Goal: Task Accomplishment & Management: Use online tool/utility

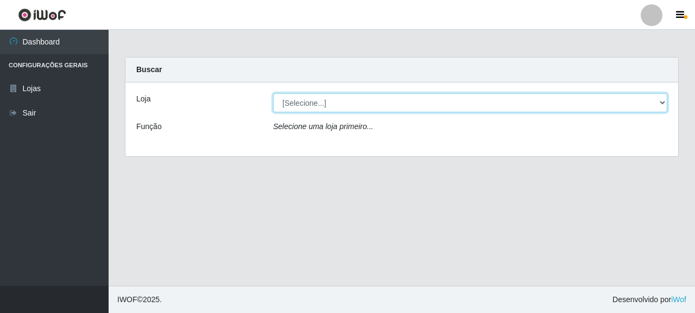
click at [315, 103] on select "[Selecione...] Supermercado Queiroz - [GEOGRAPHIC_DATA]" at bounding box center [470, 102] width 394 height 19
select select "496"
click at [273, 93] on select "[Selecione...] Supermercado Queiroz - [GEOGRAPHIC_DATA]" at bounding box center [470, 102] width 394 height 19
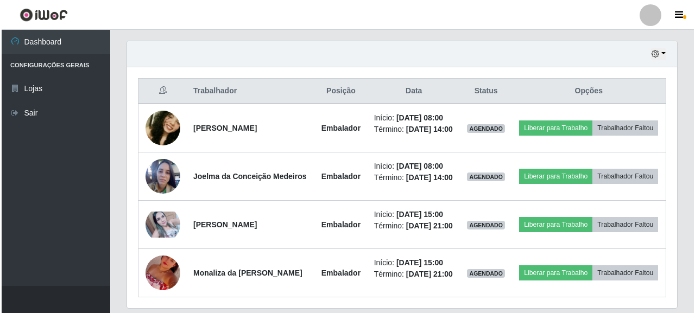
scroll to position [380, 0]
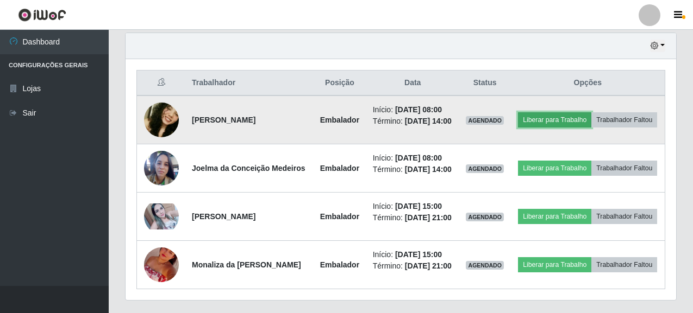
click at [578, 117] on button "Liberar para Trabalho" at bounding box center [554, 119] width 73 height 15
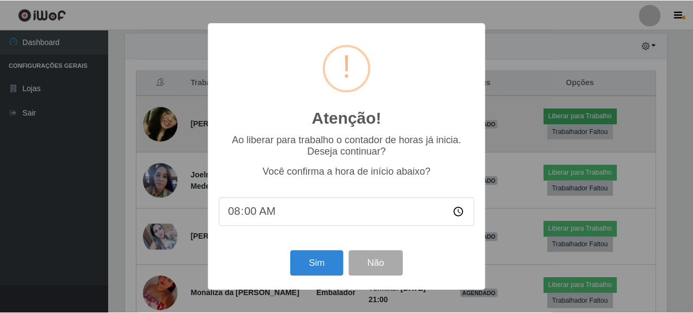
scroll to position [225, 544]
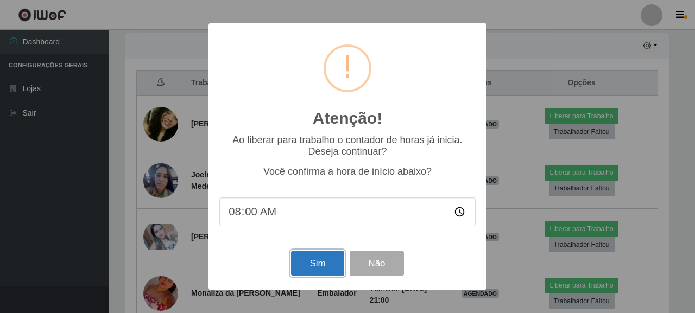
click at [318, 266] on button "Sim" at bounding box center [317, 264] width 53 height 26
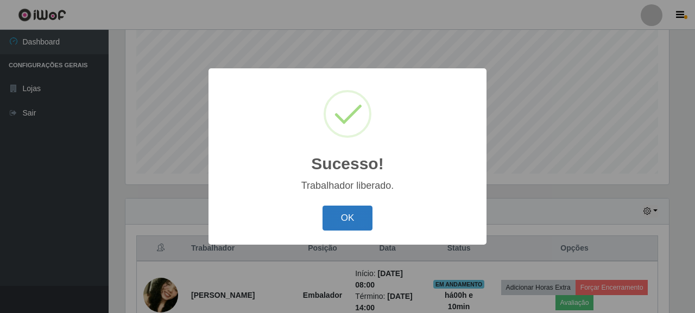
click at [353, 229] on button "OK" at bounding box center [348, 219] width 51 height 26
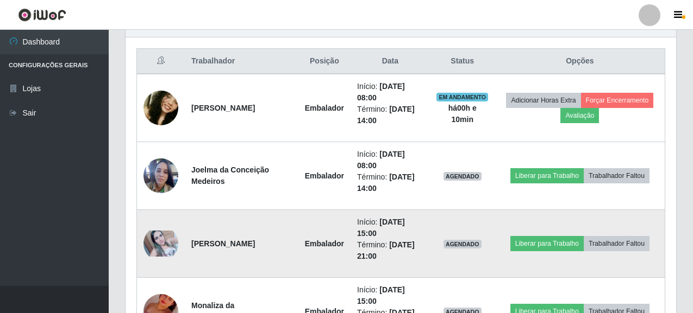
scroll to position [432, 0]
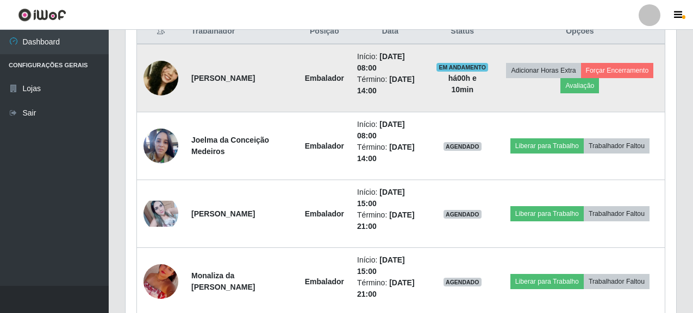
drag, startPoint x: 192, startPoint y: 80, endPoint x: 285, endPoint y: 86, distance: 93.1
click at [285, 86] on td "[PERSON_NAME]" at bounding box center [242, 78] width 114 height 68
copy strong "[PERSON_NAME]"
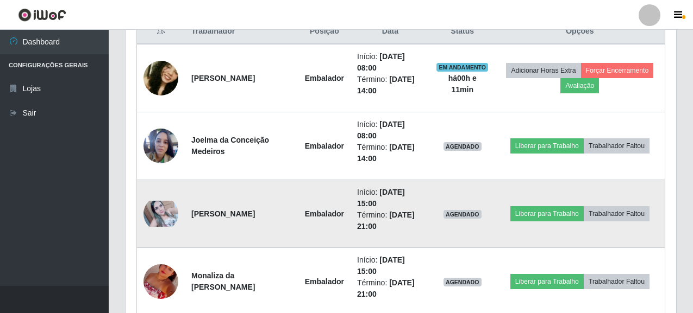
click at [282, 192] on td "[PERSON_NAME]" at bounding box center [242, 214] width 114 height 68
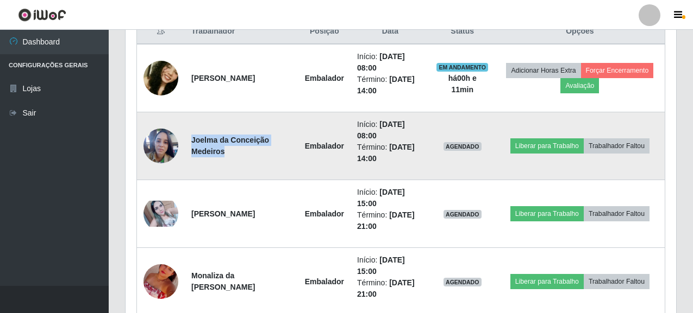
drag, startPoint x: 191, startPoint y: 139, endPoint x: 241, endPoint y: 152, distance: 51.0
click at [241, 152] on td "Joelma da Conceição Medeiros" at bounding box center [242, 146] width 114 height 68
copy strong "Joelma da Conceição Medeiros"
click at [266, 155] on td "Joelma da Conceição Medeiros" at bounding box center [242, 146] width 114 height 68
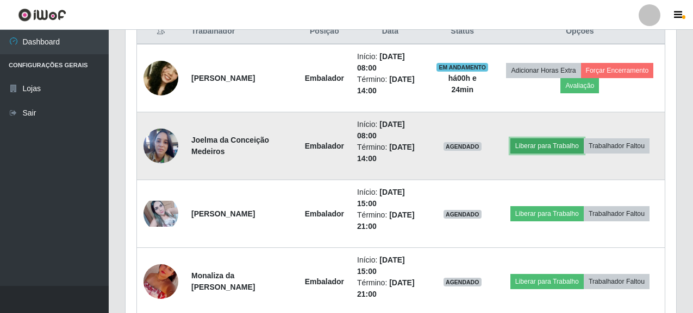
click at [542, 146] on button "Liberar para Trabalho" at bounding box center [546, 146] width 73 height 15
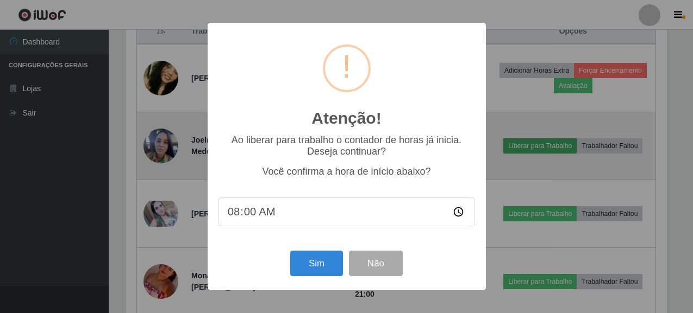
scroll to position [225, 544]
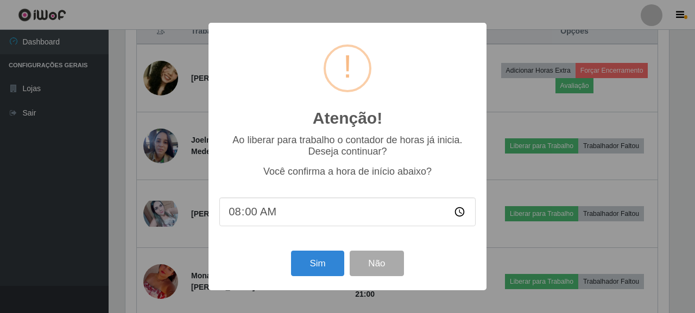
click at [263, 213] on input "08:00" at bounding box center [347, 212] width 256 height 29
click at [258, 216] on input "08:00" at bounding box center [347, 212] width 256 height 29
click at [244, 216] on input "08:00" at bounding box center [347, 212] width 256 height 29
type input "08:25"
click at [323, 264] on button "Sim" at bounding box center [317, 264] width 53 height 26
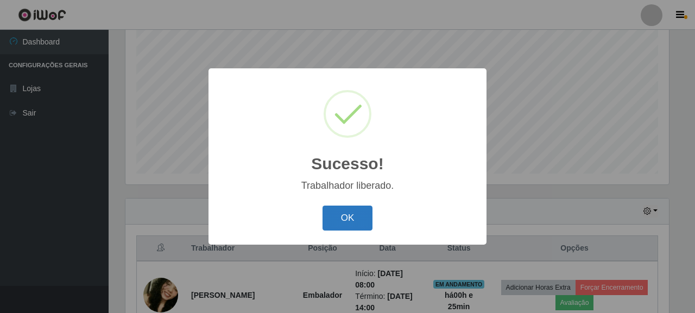
click at [345, 215] on button "OK" at bounding box center [348, 219] width 51 height 26
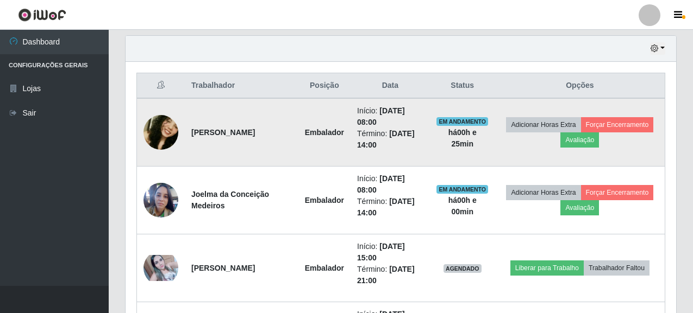
scroll to position [432, 0]
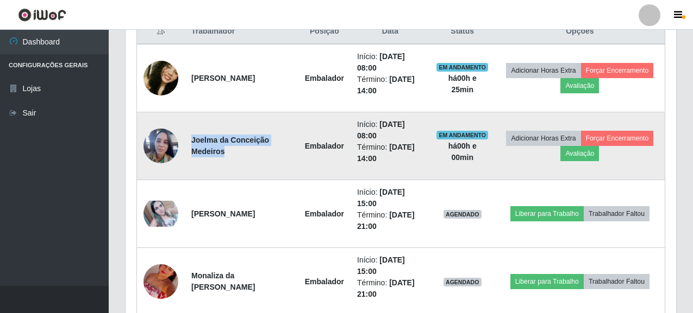
drag, startPoint x: 192, startPoint y: 140, endPoint x: 232, endPoint y: 153, distance: 42.4
click at [232, 153] on td "Joelma da Conceição Medeiros" at bounding box center [242, 146] width 114 height 68
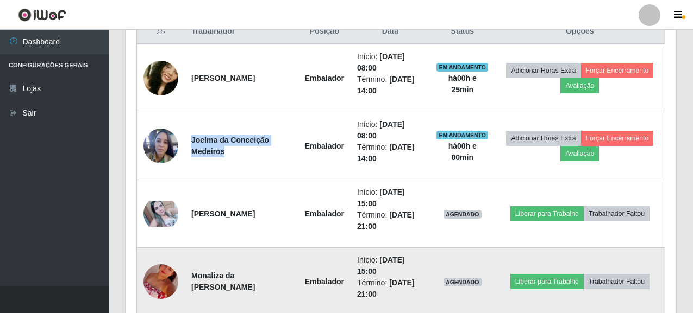
copy strong "Joelma da Conceição Medeiros"
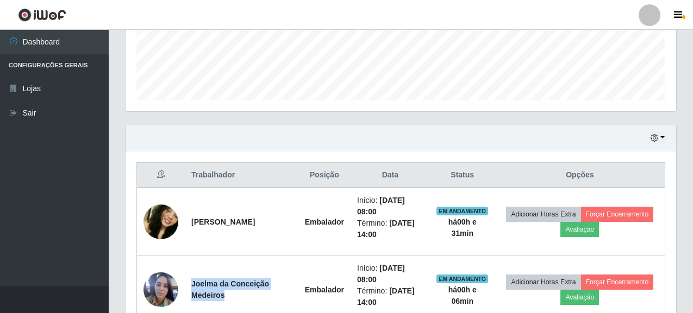
scroll to position [269, 0]
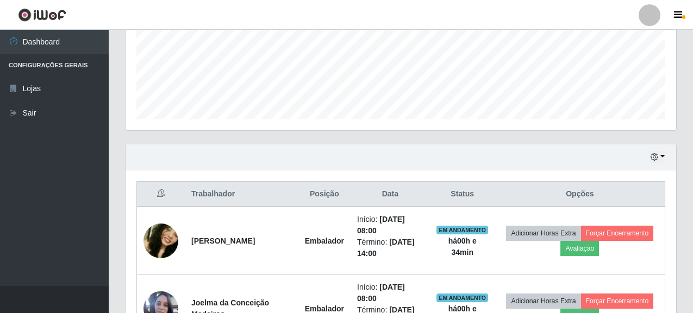
click at [78, 193] on ul "Dashboard Configurações Gerais Lojas Sair" at bounding box center [54, 158] width 109 height 256
